Goal: Information Seeking & Learning: Learn about a topic

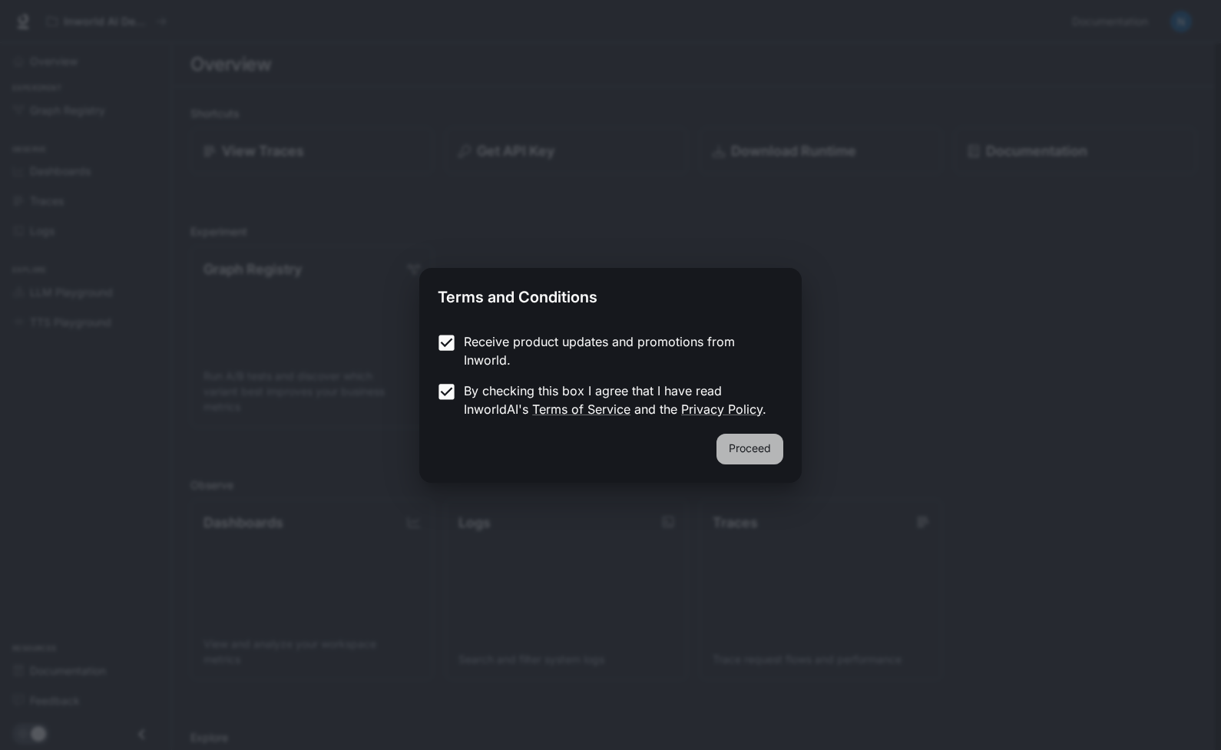
click at [747, 448] on button "Proceed" at bounding box center [749, 449] width 67 height 31
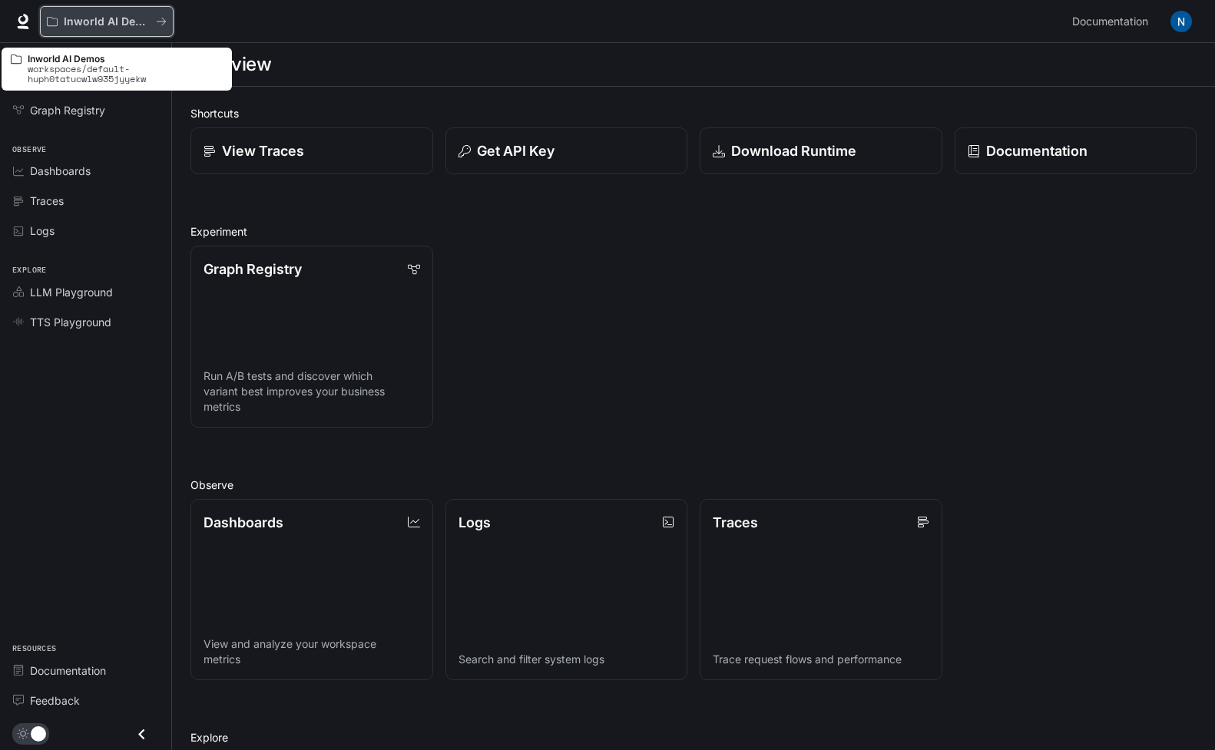
click at [159, 26] on icon "All workspaces" at bounding box center [161, 21] width 11 height 11
click at [89, 25] on p "Inworld AI Demos" at bounding box center [107, 21] width 86 height 13
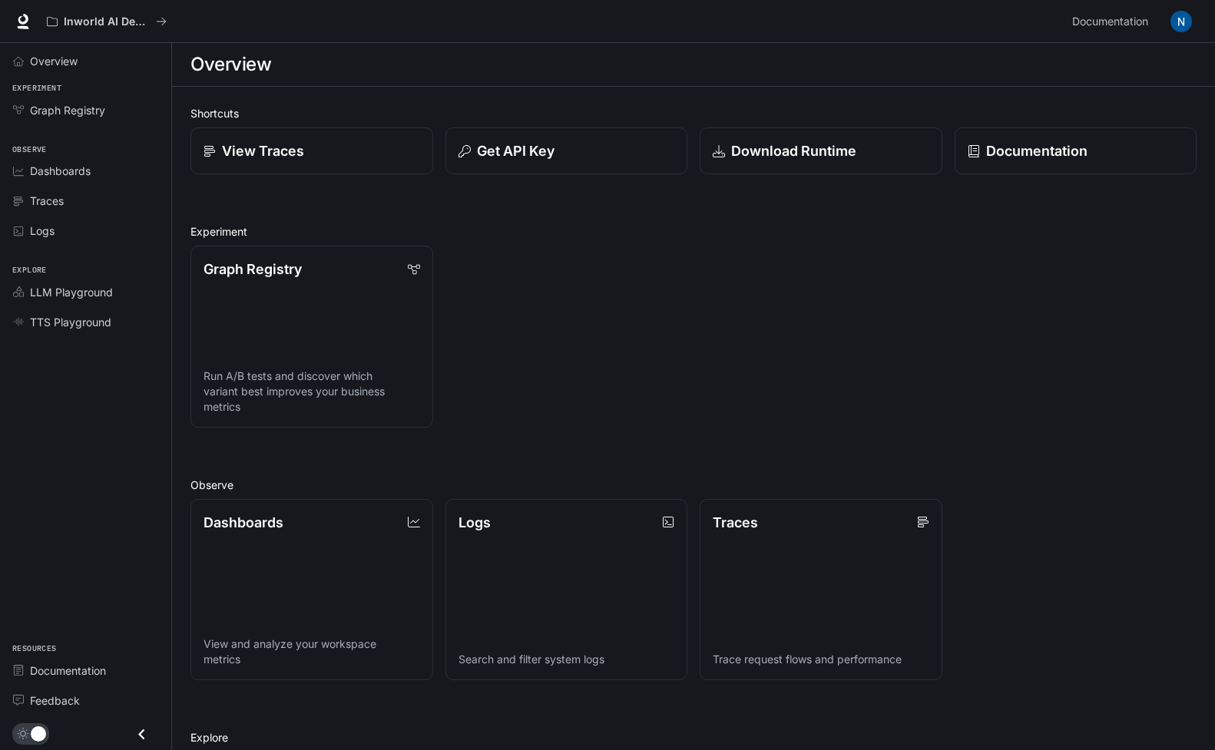
click at [1188, 20] on img "button" at bounding box center [1180, 21] width 21 height 21
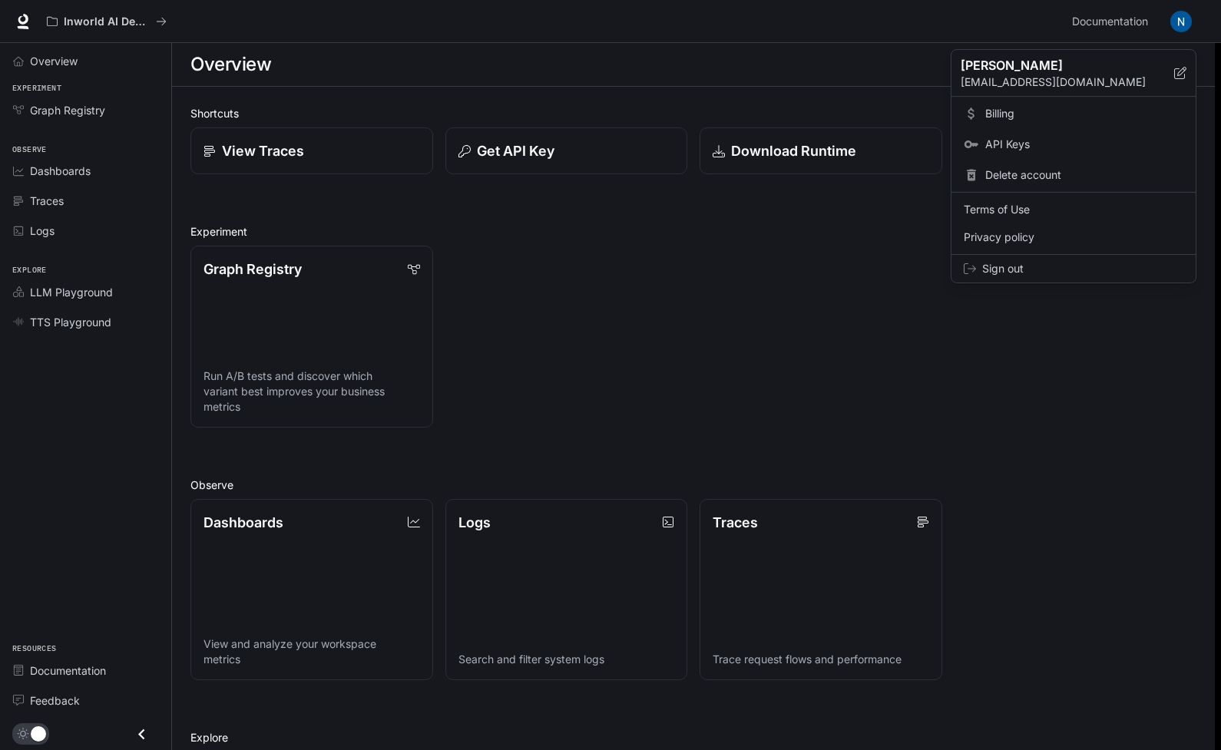
click at [1187, 21] on div at bounding box center [610, 375] width 1221 height 750
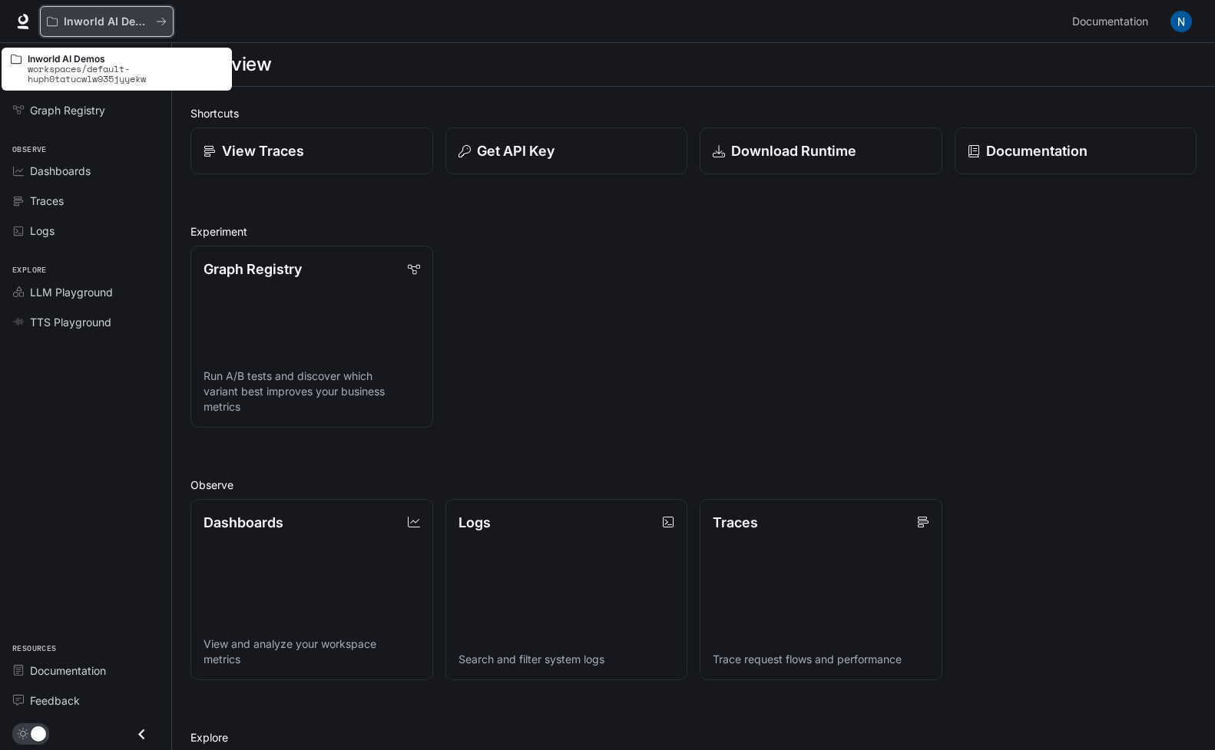
click at [121, 28] on button "Inworld AI Demos" at bounding box center [107, 21] width 134 height 31
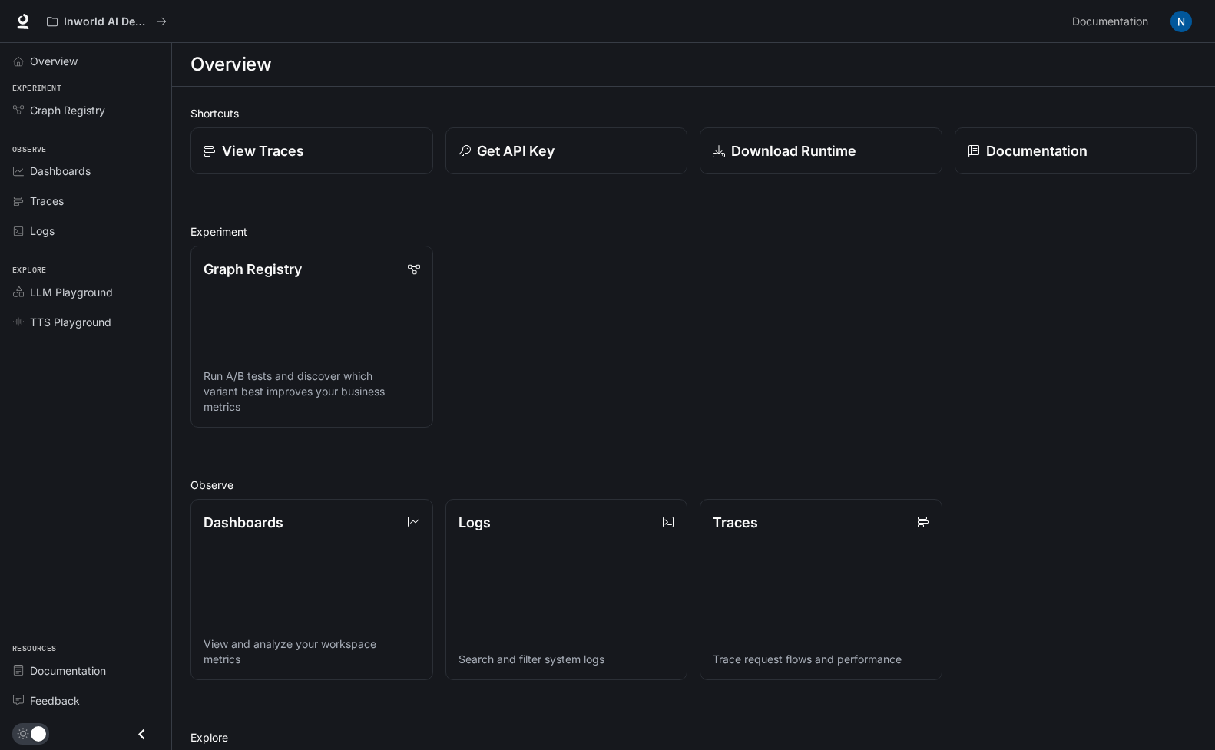
click at [16, 21] on icon at bounding box center [22, 21] width 15 height 15
click at [279, 146] on p "View Traces" at bounding box center [263, 150] width 82 height 21
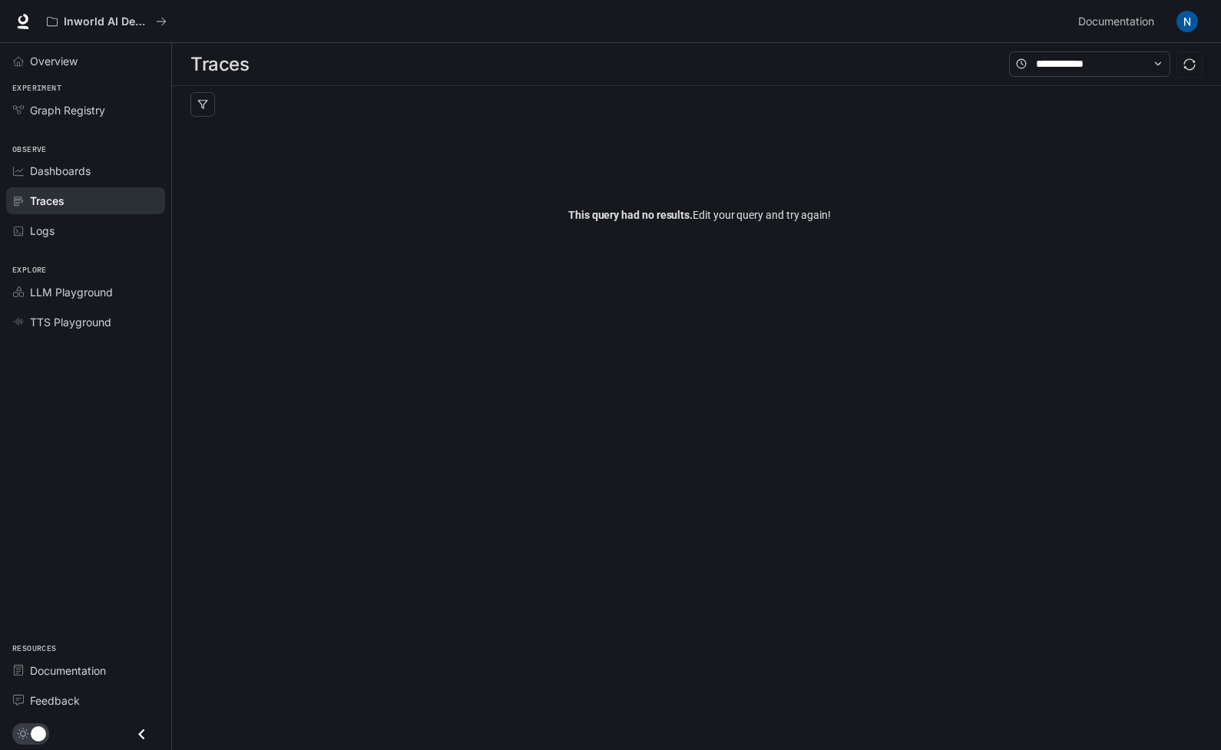
click at [144, 741] on icon "Close drawer" at bounding box center [141, 734] width 21 height 21
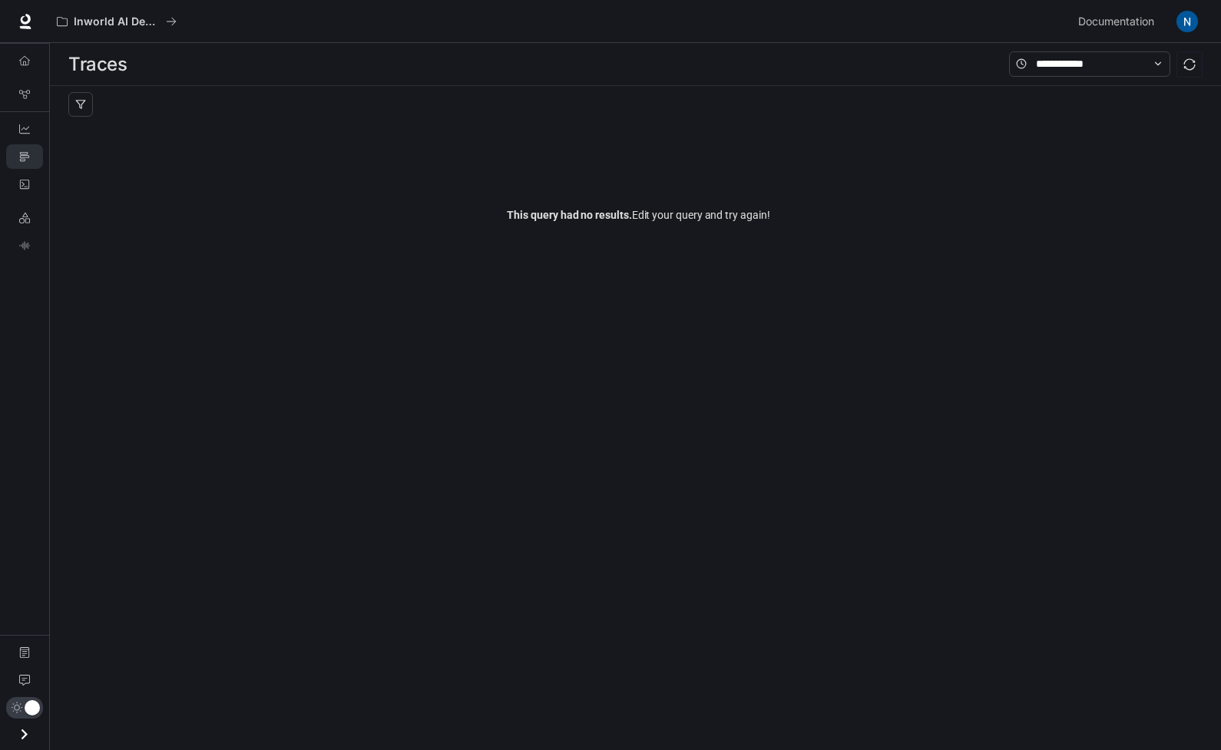
click at [30, 738] on icon "Open drawer" at bounding box center [24, 734] width 21 height 21
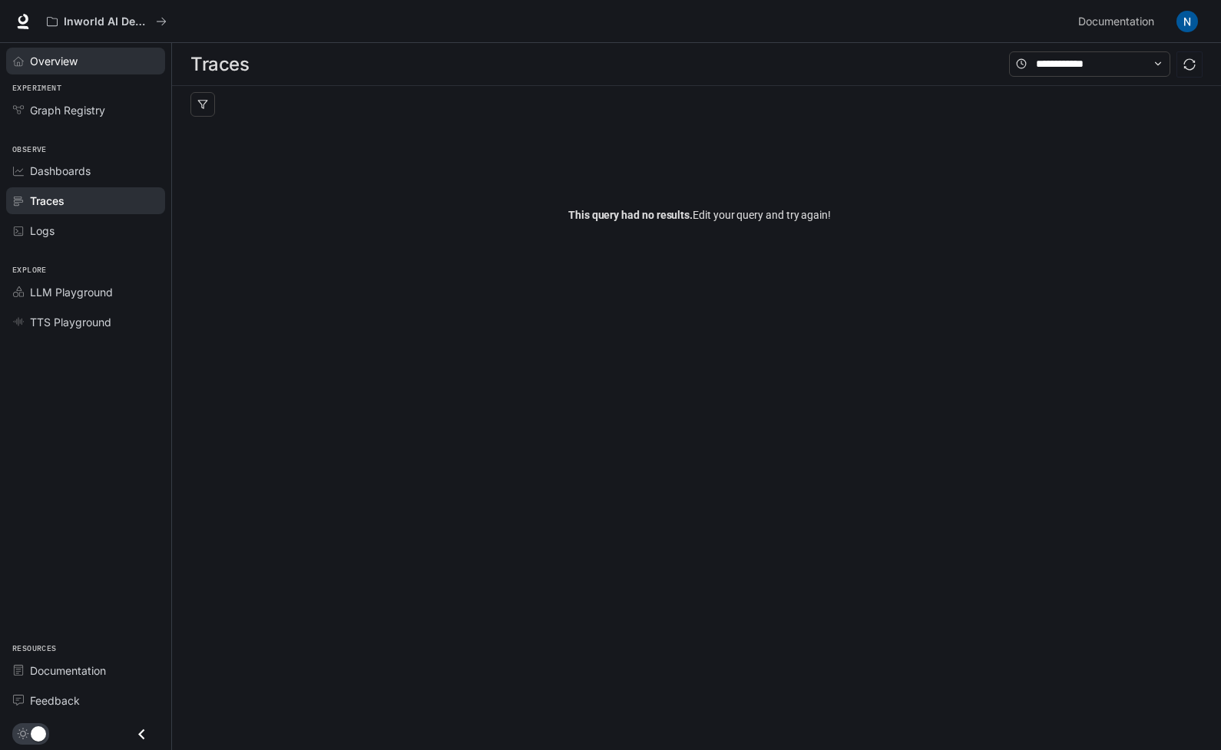
click at [52, 55] on span "Overview" at bounding box center [54, 61] width 48 height 16
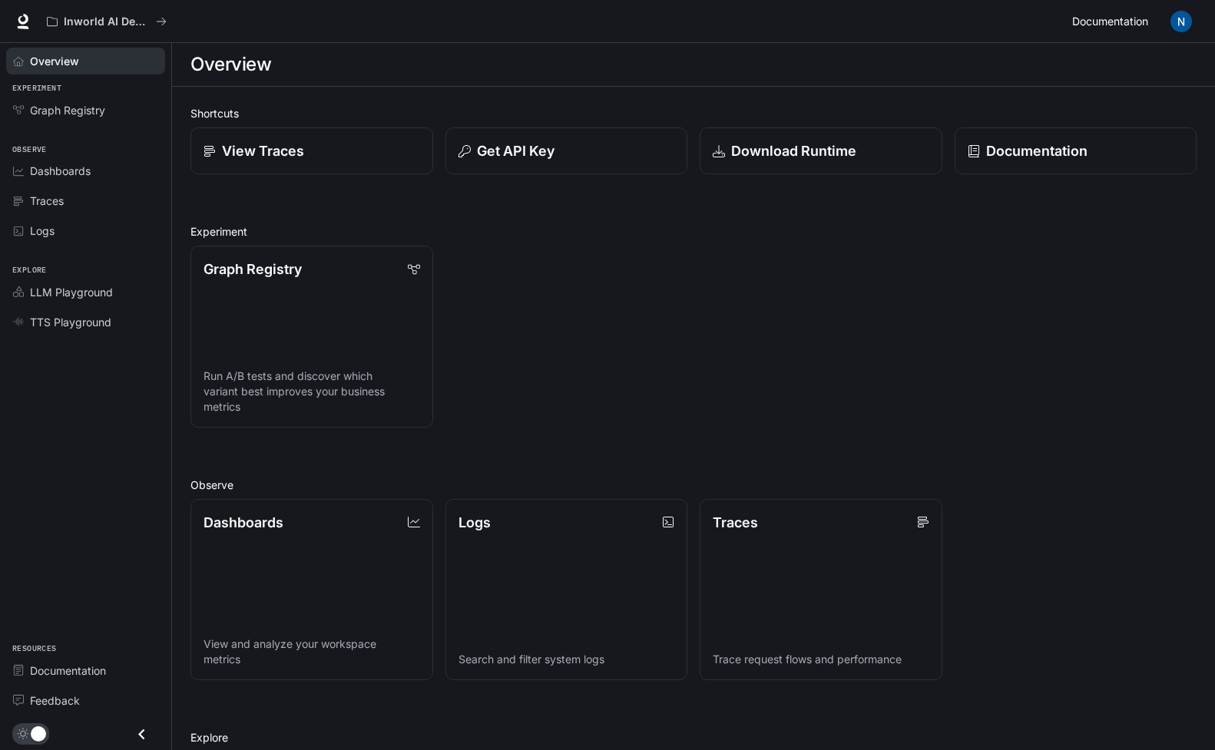
click at [1129, 28] on span "Documentation" at bounding box center [1110, 21] width 76 height 19
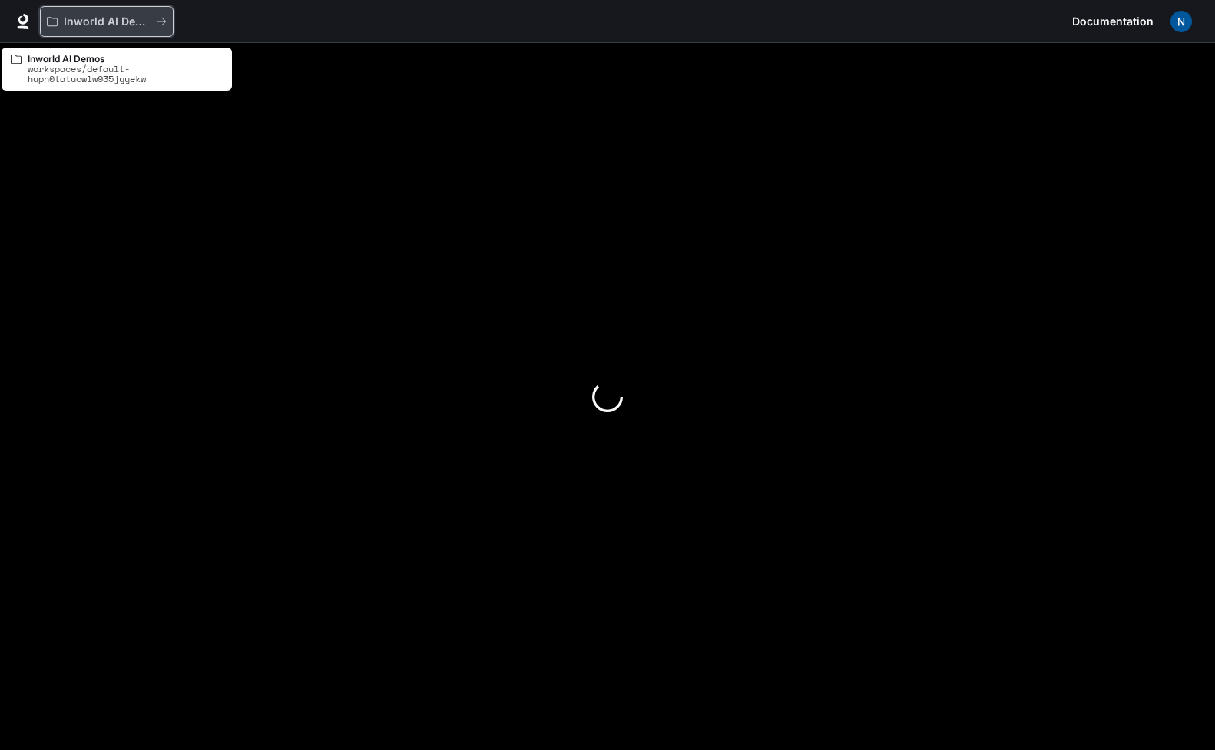
click at [158, 25] on icon "All workspaces" at bounding box center [161, 21] width 11 height 11
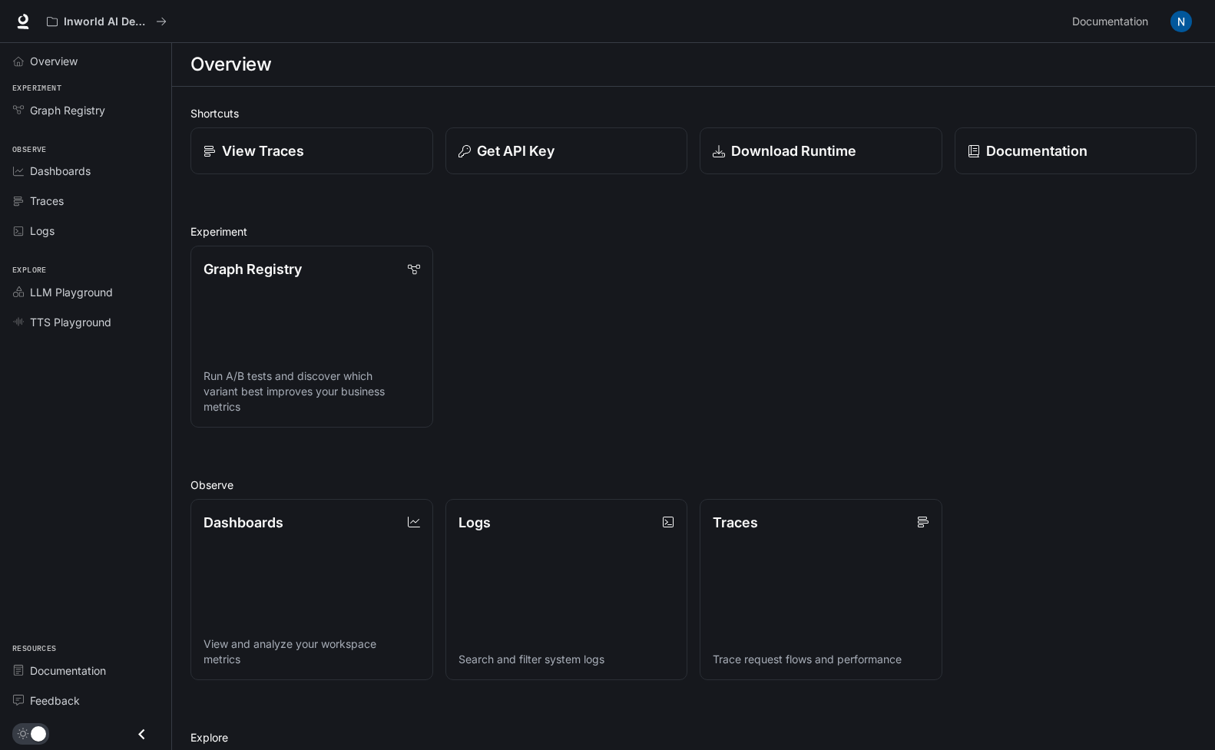
click at [1195, 22] on button "button" at bounding box center [1180, 21] width 31 height 31
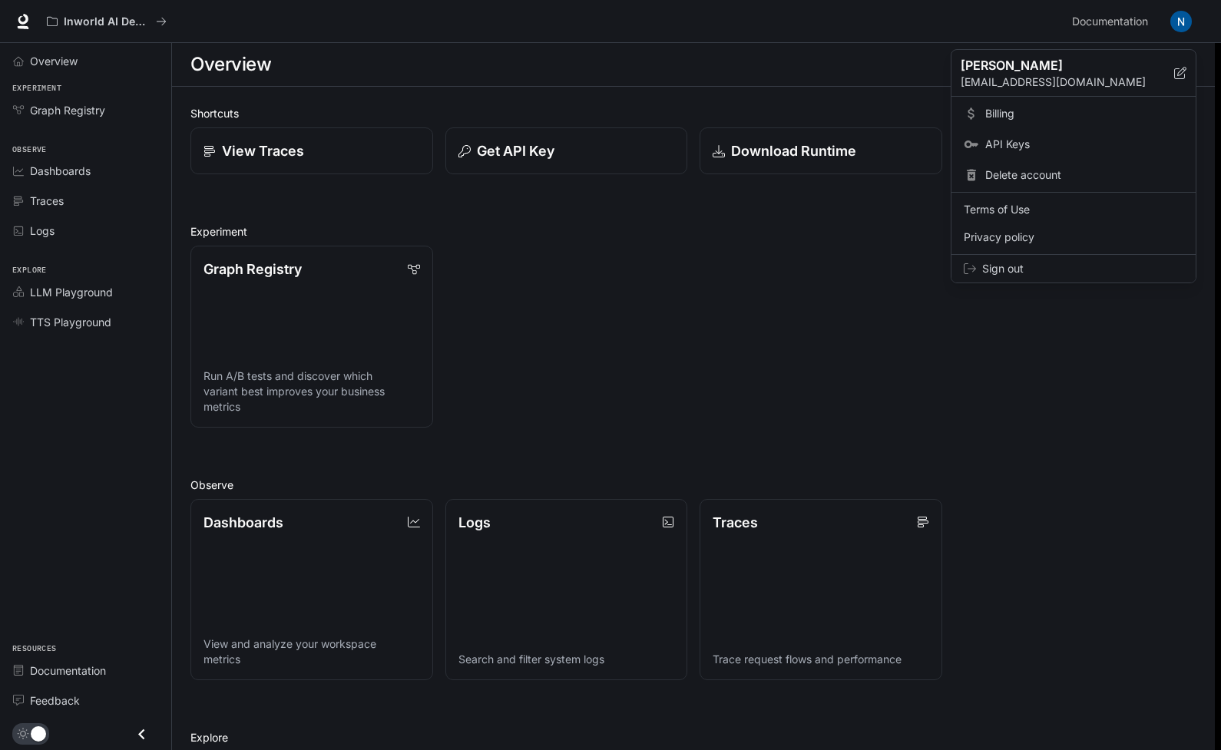
click at [1008, 268] on span "Sign out" at bounding box center [1082, 268] width 201 height 15
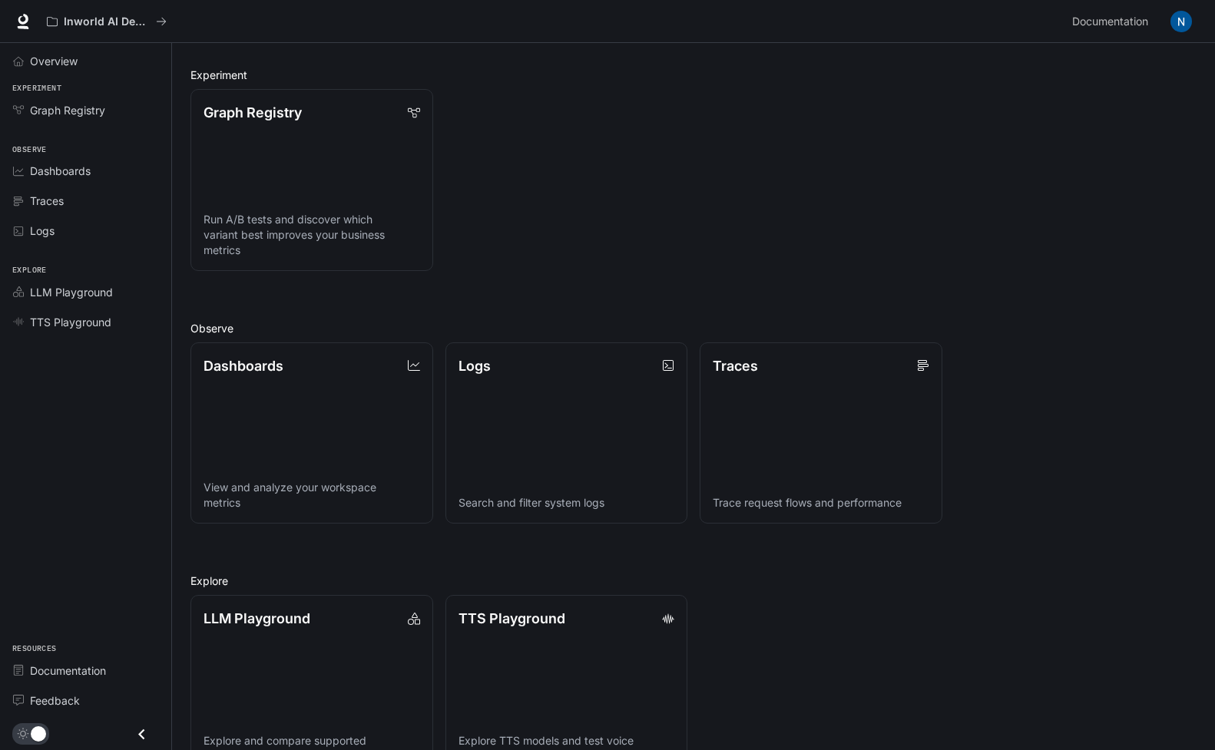
scroll to position [159, 0]
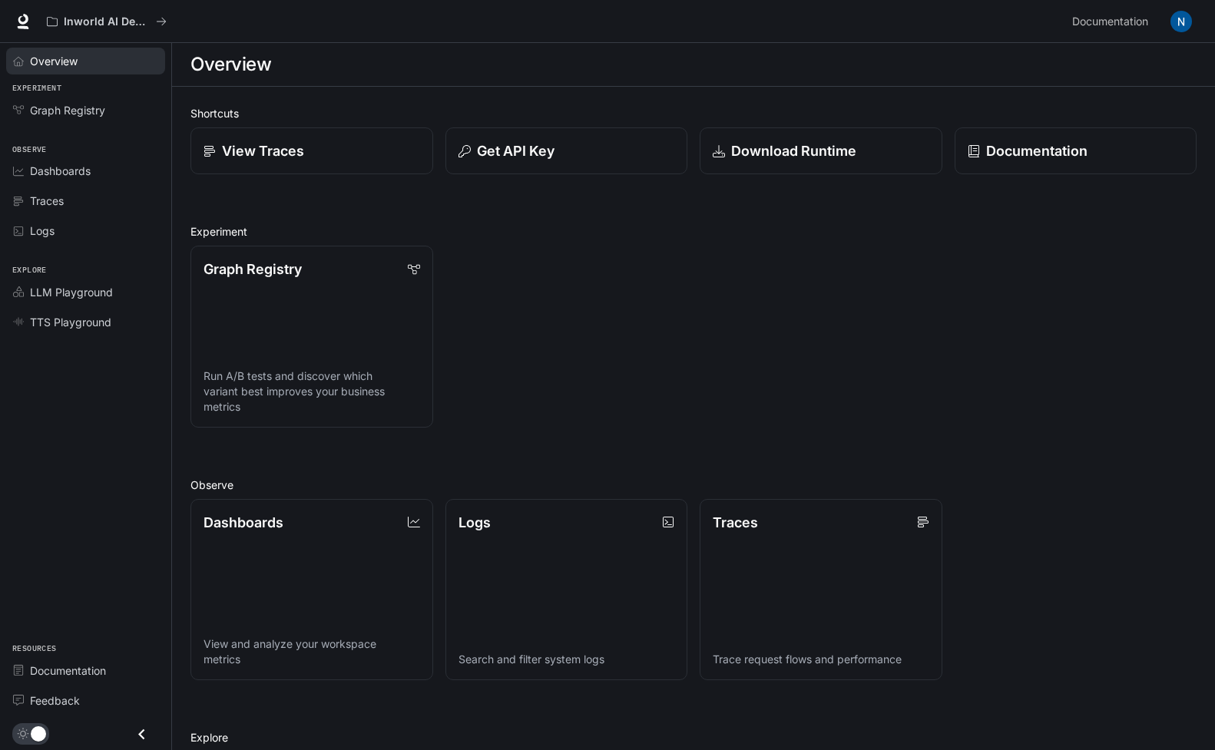
click at [44, 61] on span "Overview" at bounding box center [54, 61] width 48 height 16
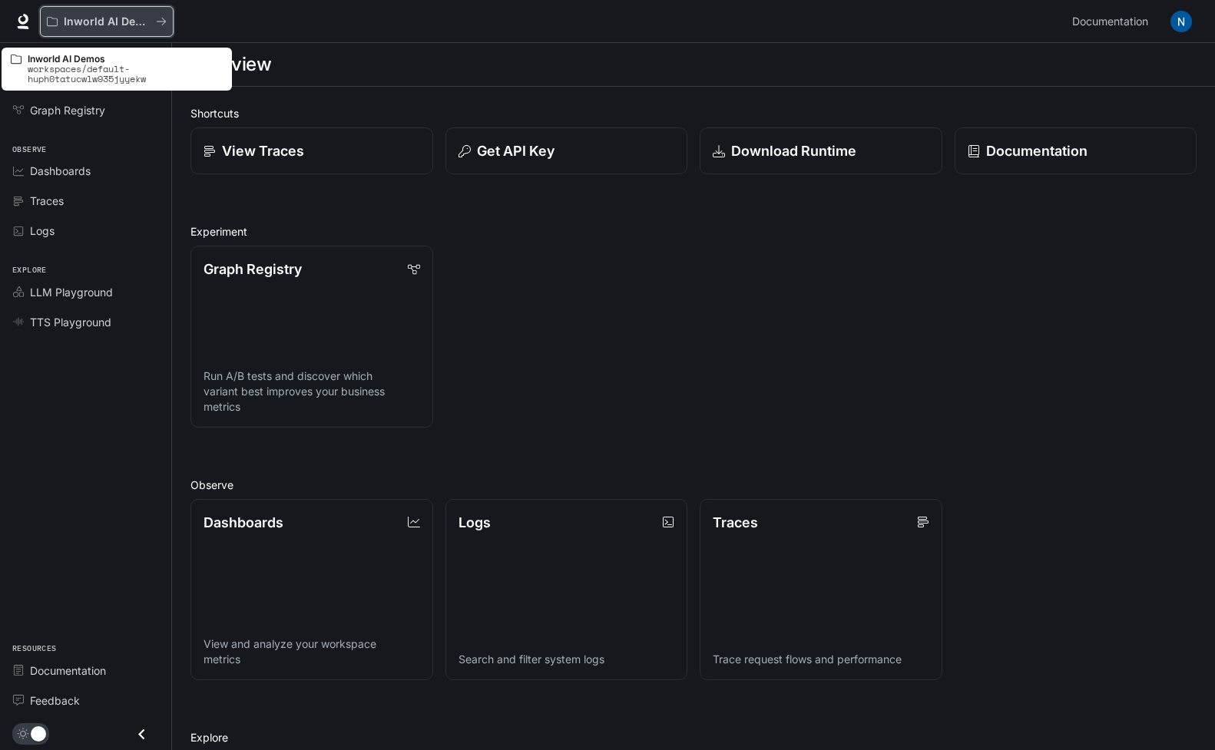
click at [164, 28] on button "Inworld AI Demos" at bounding box center [107, 21] width 134 height 31
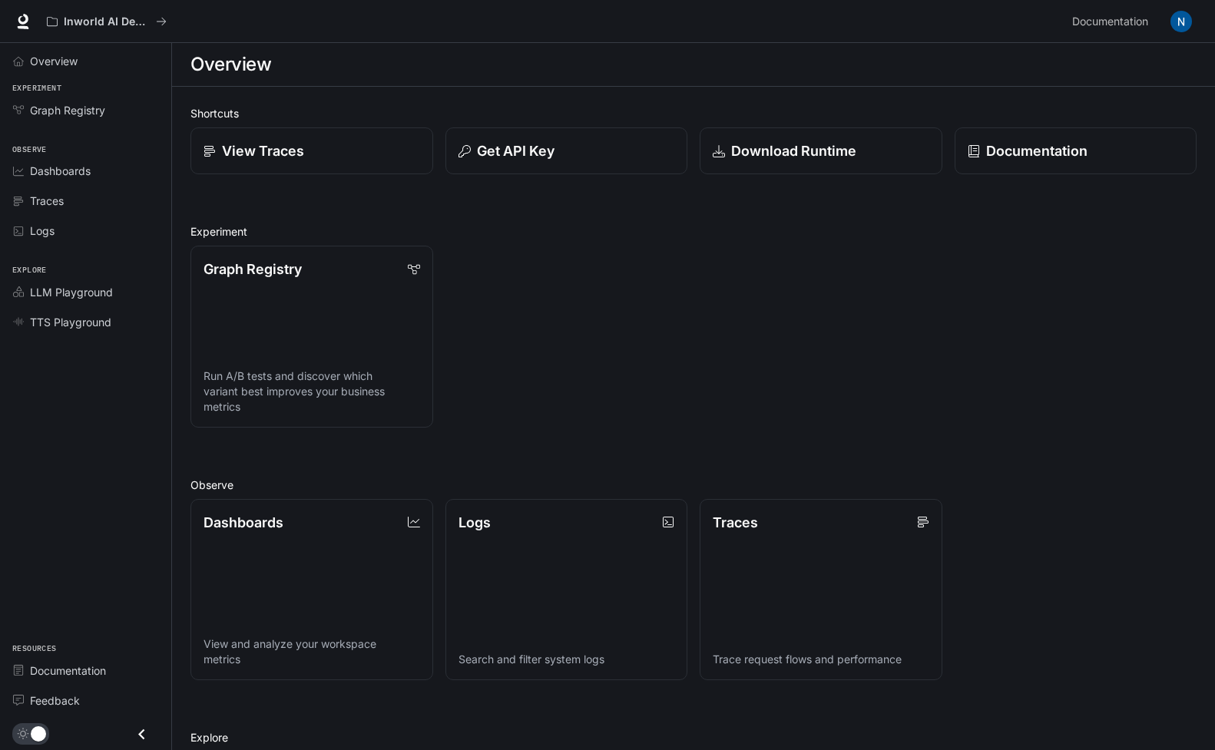
click at [1182, 17] on img "button" at bounding box center [1180, 21] width 21 height 21
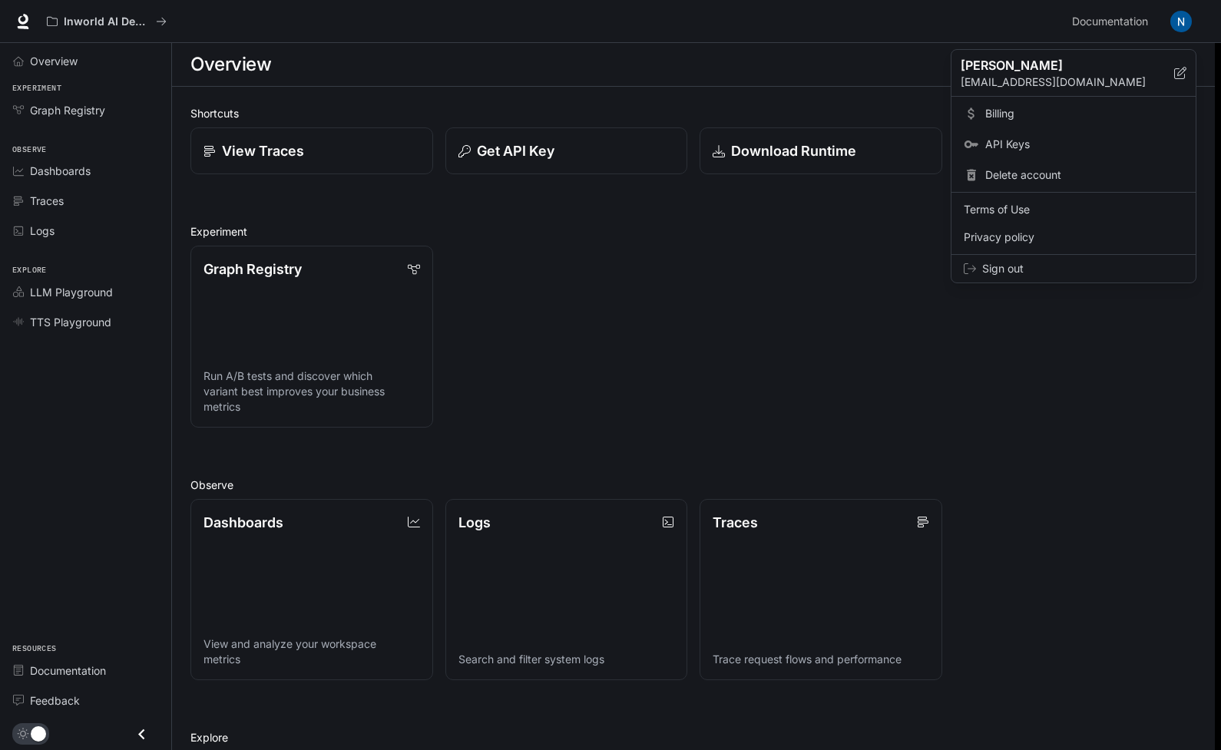
click at [667, 307] on div at bounding box center [610, 375] width 1221 height 750
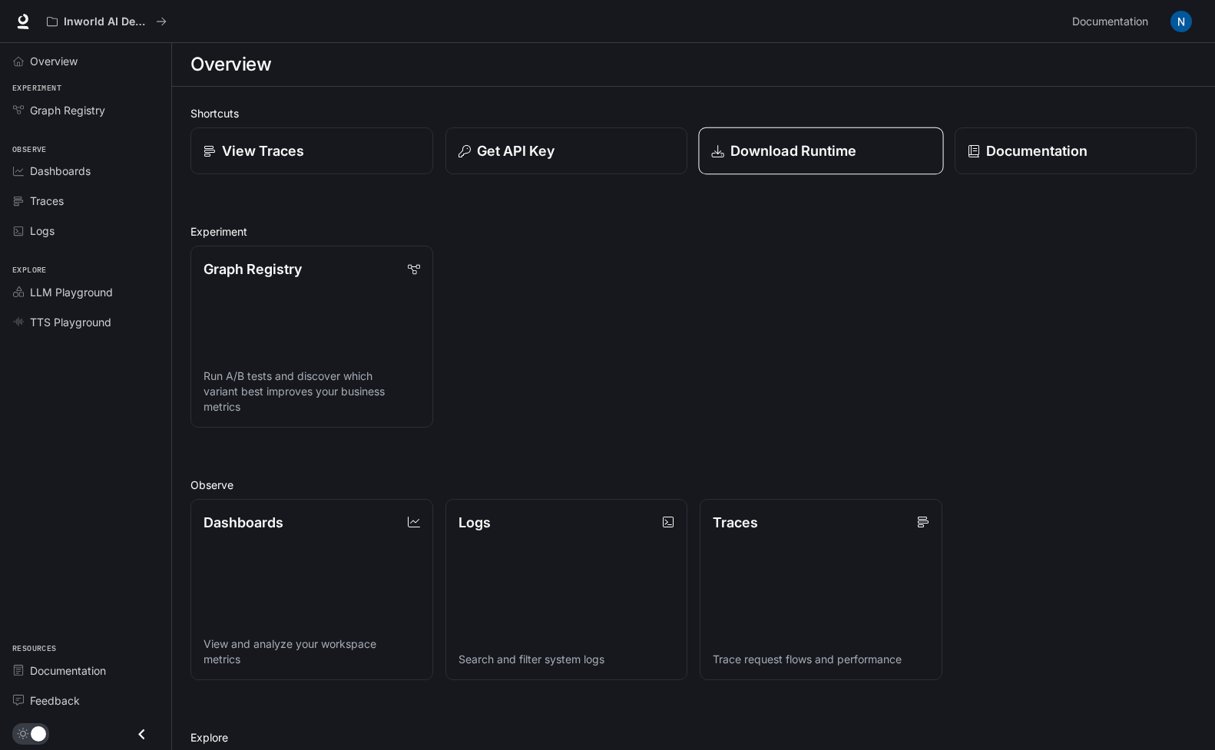
click at [817, 160] on p "Download Runtime" at bounding box center [793, 150] width 127 height 21
click at [359, 154] on div "View Traces" at bounding box center [312, 150] width 218 height 21
